Goal: Complete application form: Complete application form

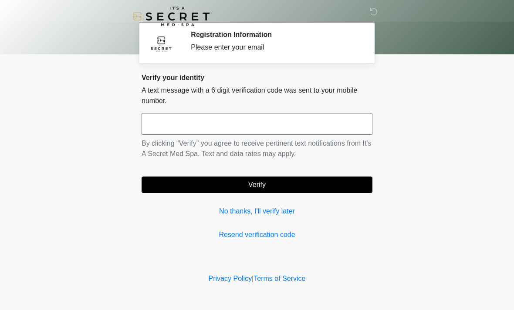
click at [237, 130] on input "text" at bounding box center [256, 124] width 231 height 22
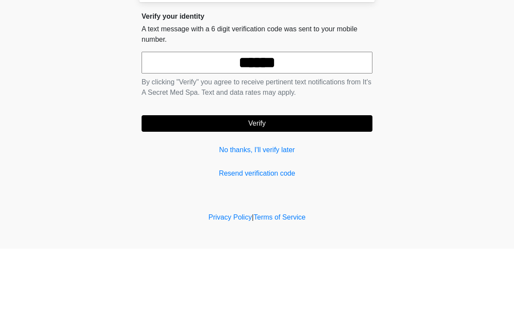
type input "******"
click at [315, 177] on button "Verify" at bounding box center [256, 185] width 231 height 17
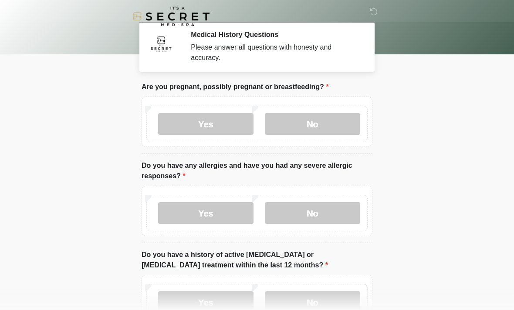
click at [346, 126] on label "No" at bounding box center [312, 124] width 95 height 22
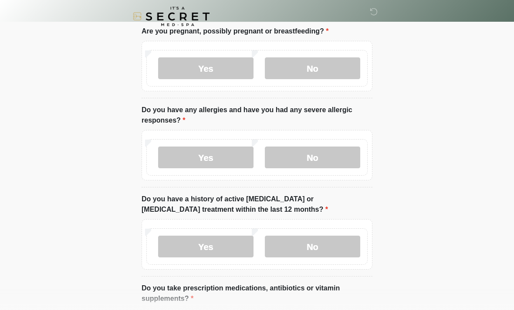
scroll to position [57, 0]
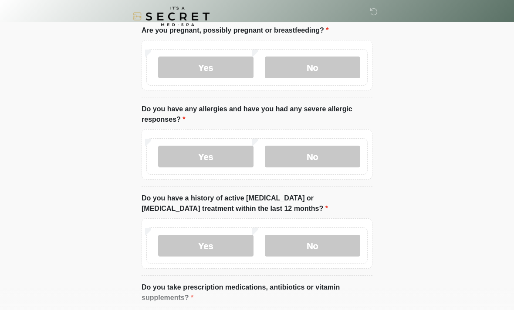
click at [332, 155] on label "No" at bounding box center [312, 157] width 95 height 22
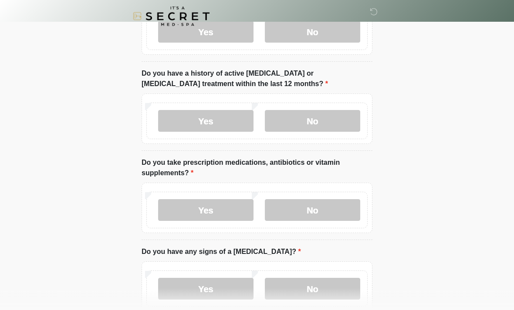
click at [339, 116] on label "No" at bounding box center [312, 122] width 95 height 22
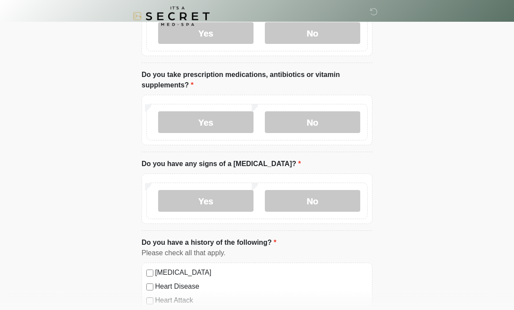
scroll to position [270, 0]
click at [338, 122] on label "No" at bounding box center [312, 122] width 95 height 22
click at [335, 202] on label "No" at bounding box center [312, 201] width 95 height 22
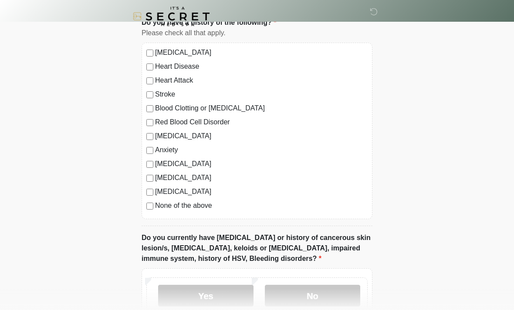
scroll to position [493, 0]
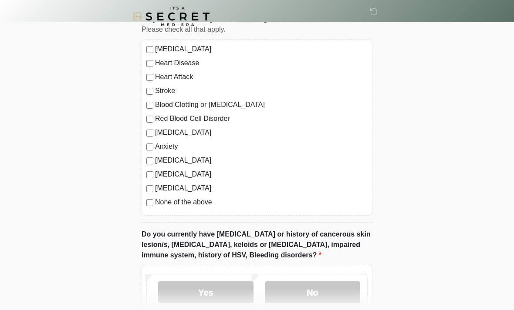
click at [205, 202] on label "None of the above" at bounding box center [261, 202] width 212 height 10
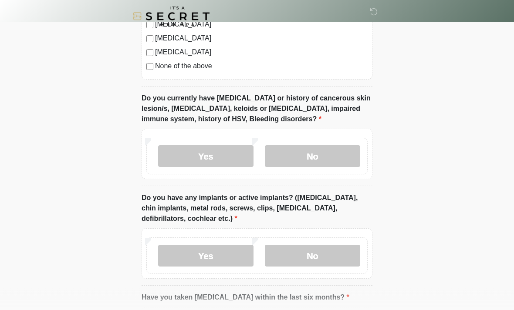
scroll to position [634, 0]
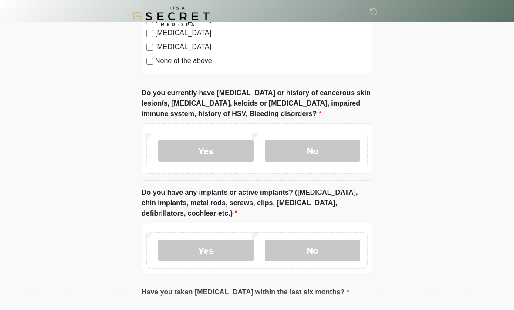
click at [341, 155] on label "No" at bounding box center [312, 152] width 95 height 22
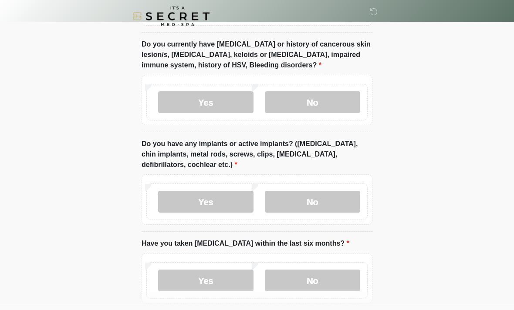
scroll to position [725, 0]
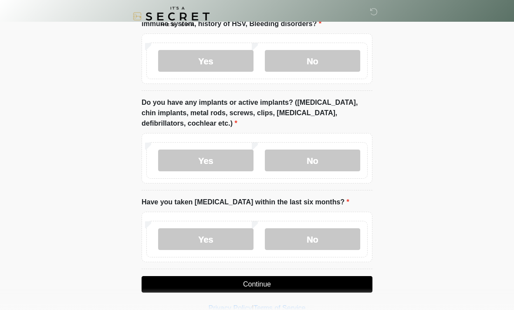
click at [343, 158] on label "No" at bounding box center [312, 161] width 95 height 22
click at [334, 241] on label "No" at bounding box center [312, 239] width 95 height 22
click at [319, 282] on button "Continue" at bounding box center [256, 284] width 231 height 17
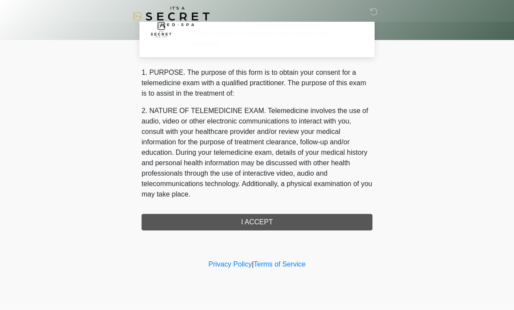
scroll to position [0, 0]
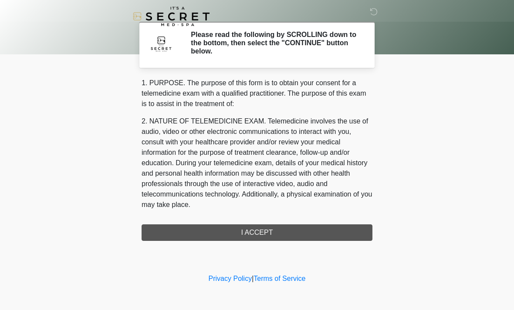
click at [329, 229] on div "1. PURPOSE. The purpose of this form is to obtain your consent for a telemedici…" at bounding box center [256, 159] width 231 height 163
click at [273, 227] on div "1. PURPOSE. The purpose of this form is to obtain your consent for a telemedici…" at bounding box center [256, 159] width 231 height 163
click at [336, 46] on h2 "Please read the following by SCROLLING down to the bottom, then select the "CON…" at bounding box center [275, 42] width 168 height 25
click at [340, 39] on h2 "Please read the following by SCROLLING down to the bottom, then select the "CON…" at bounding box center [275, 42] width 168 height 25
click at [335, 44] on h2 "Please read the following by SCROLLING down to the bottom, then select the "CON…" at bounding box center [275, 42] width 168 height 25
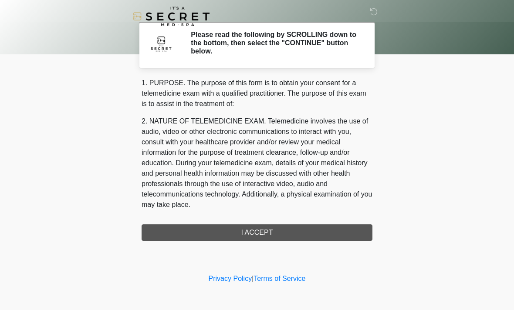
click at [329, 41] on h2 "Please read the following by SCROLLING down to the bottom, then select the "CON…" at bounding box center [275, 42] width 168 height 25
click at [259, 228] on div "1. PURPOSE. The purpose of this form is to obtain your consent for a telemedici…" at bounding box center [256, 159] width 231 height 163
click at [258, 227] on div "1. PURPOSE. The purpose of this form is to obtain your consent for a telemedici…" at bounding box center [256, 159] width 231 height 163
click at [279, 233] on div "1. PURPOSE. The purpose of this form is to obtain your consent for a telemedici…" at bounding box center [256, 159] width 231 height 163
click at [281, 43] on h2 "Please read the following by SCROLLING down to the bottom, then select the "CON…" at bounding box center [275, 42] width 168 height 25
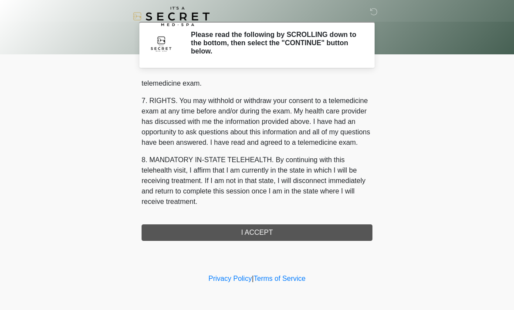
scroll to position [369, 0]
click at [279, 231] on button "I ACCEPT" at bounding box center [256, 233] width 231 height 17
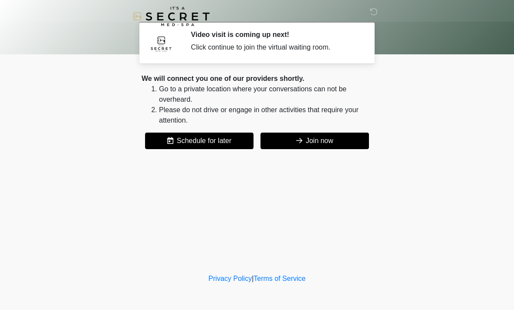
click at [338, 133] on button "Join now" at bounding box center [314, 141] width 108 height 17
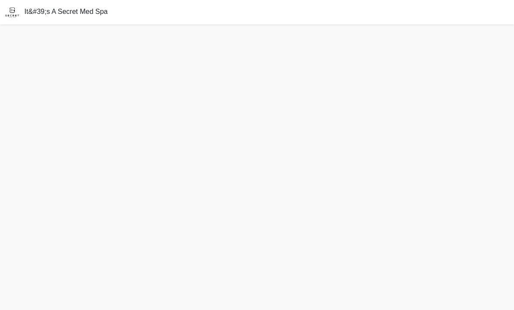
scroll to position [3, 0]
